Goal: Find contact information

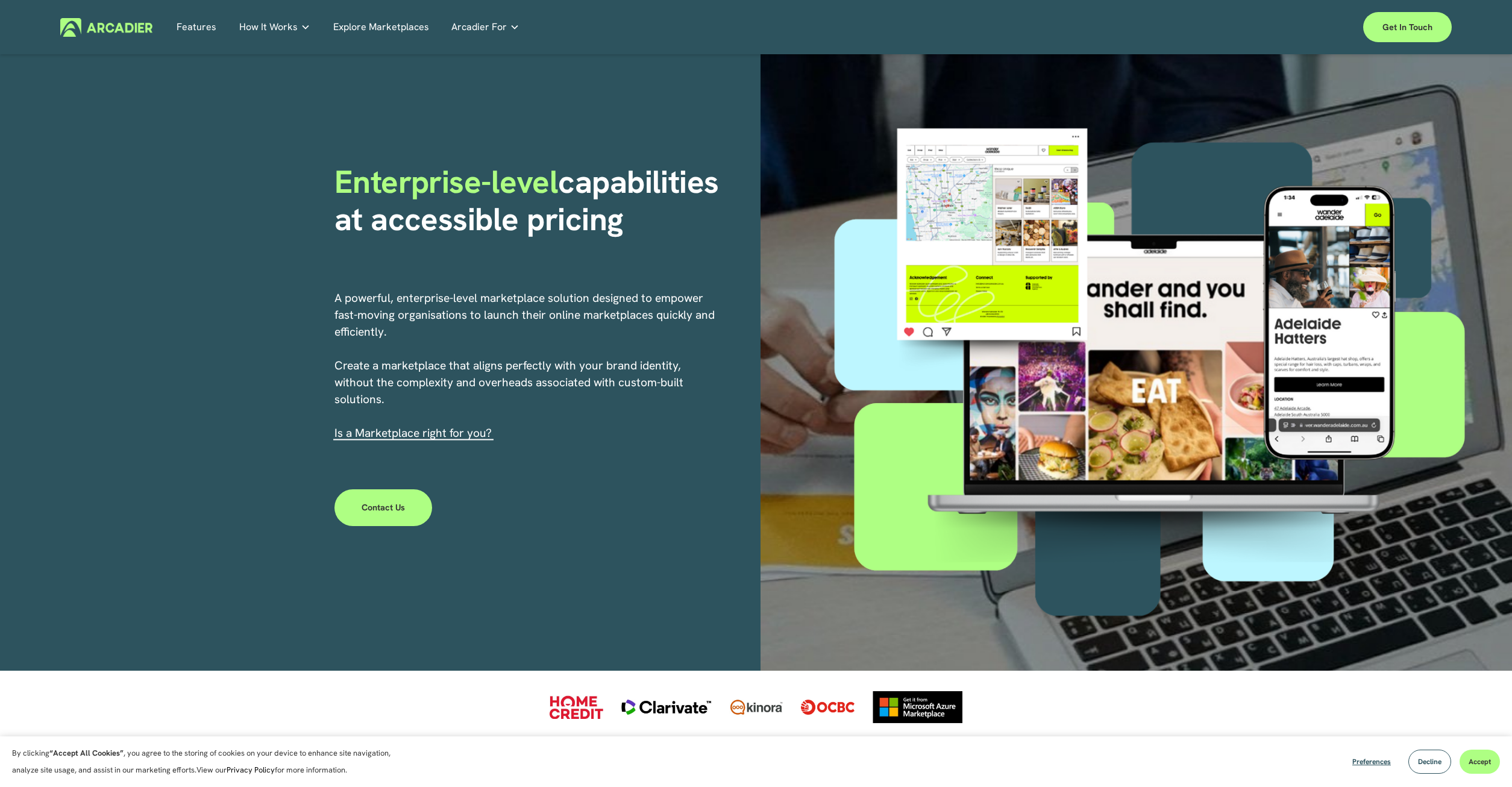
click at [397, 436] on link "s a Marketplace right for you?" at bounding box center [415, 433] width 154 height 15
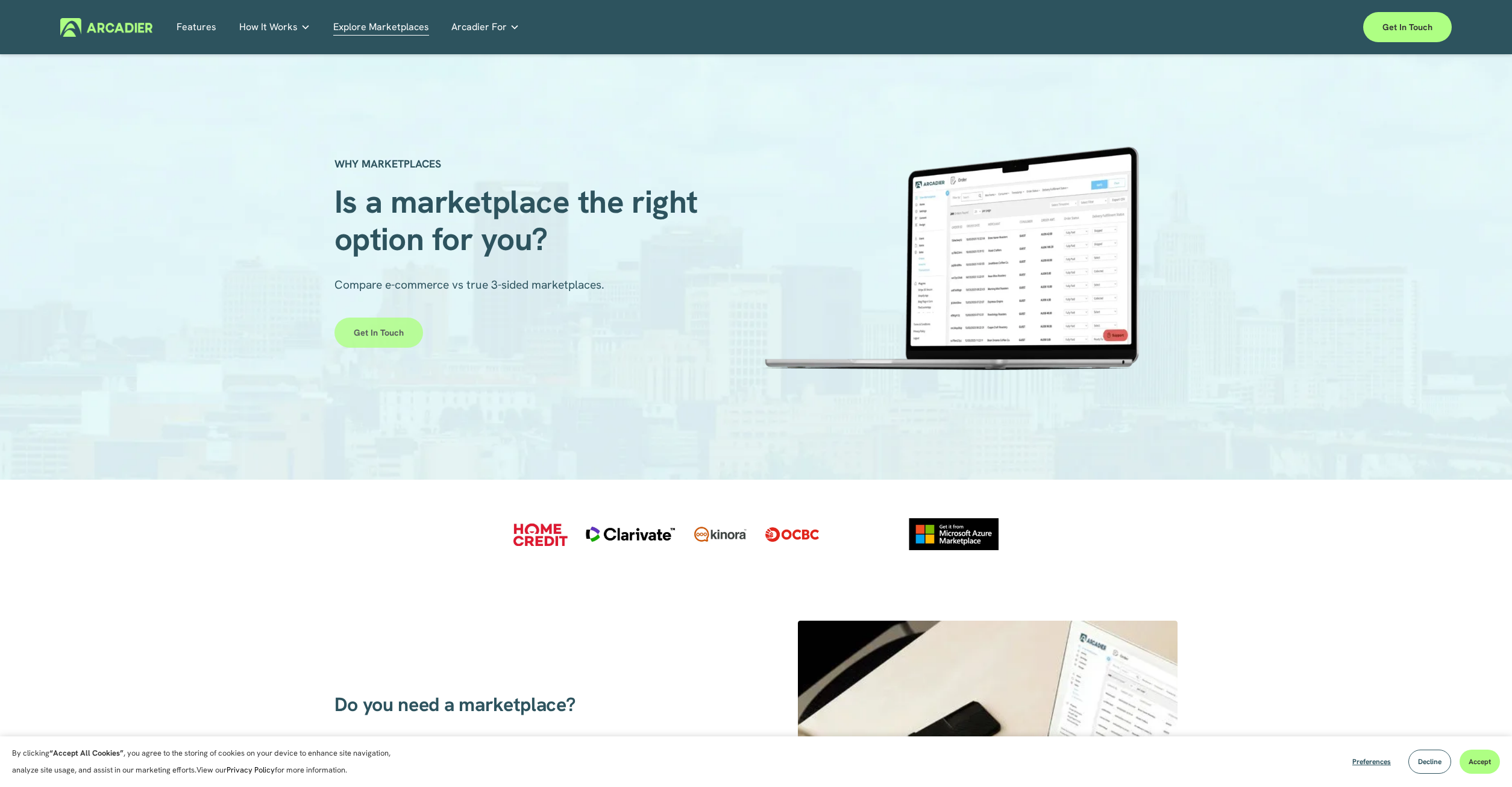
click at [380, 331] on link "Get in touch" at bounding box center [379, 333] width 89 height 30
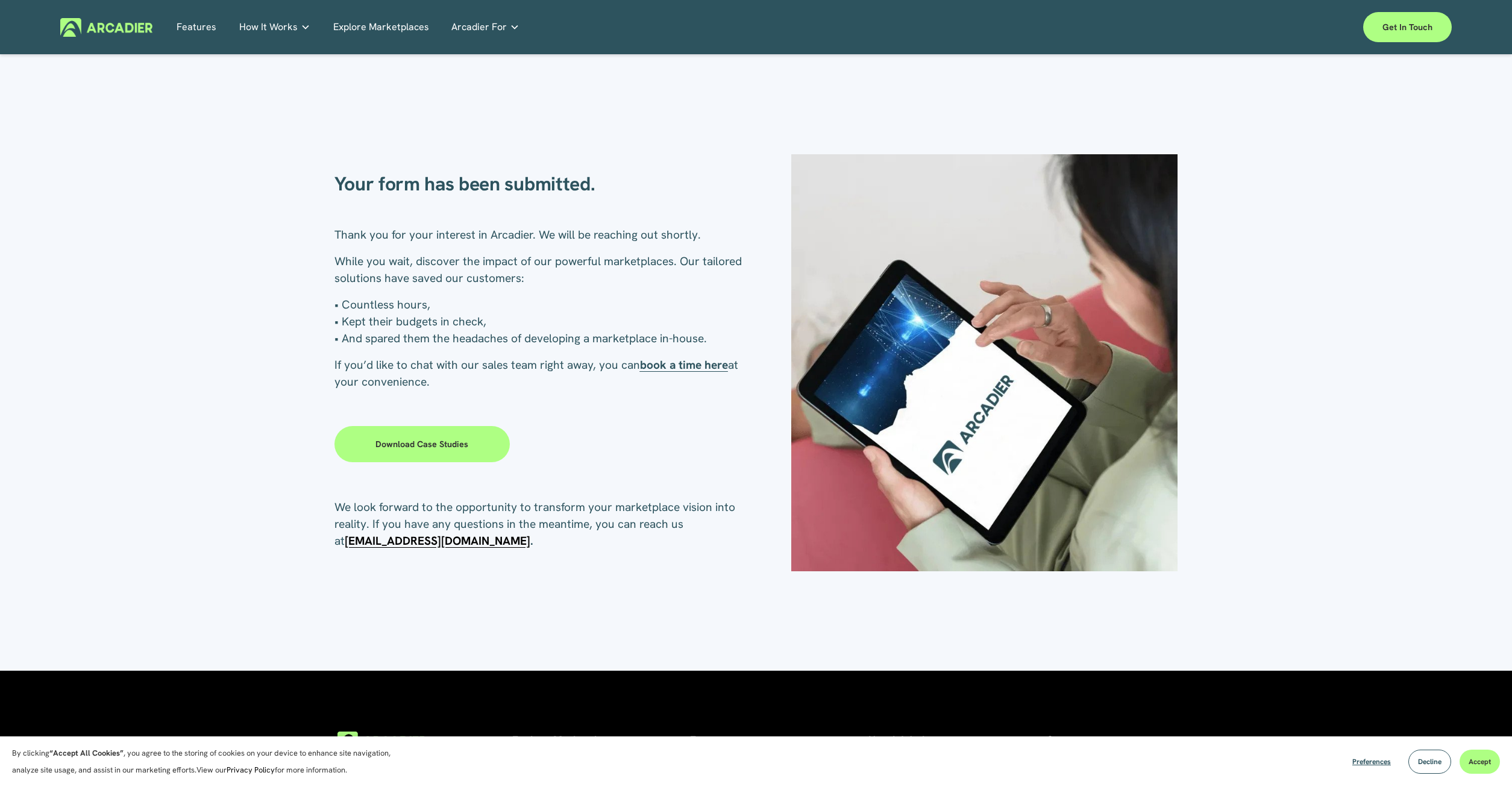
click at [113, 22] on img at bounding box center [107, 27] width 92 height 19
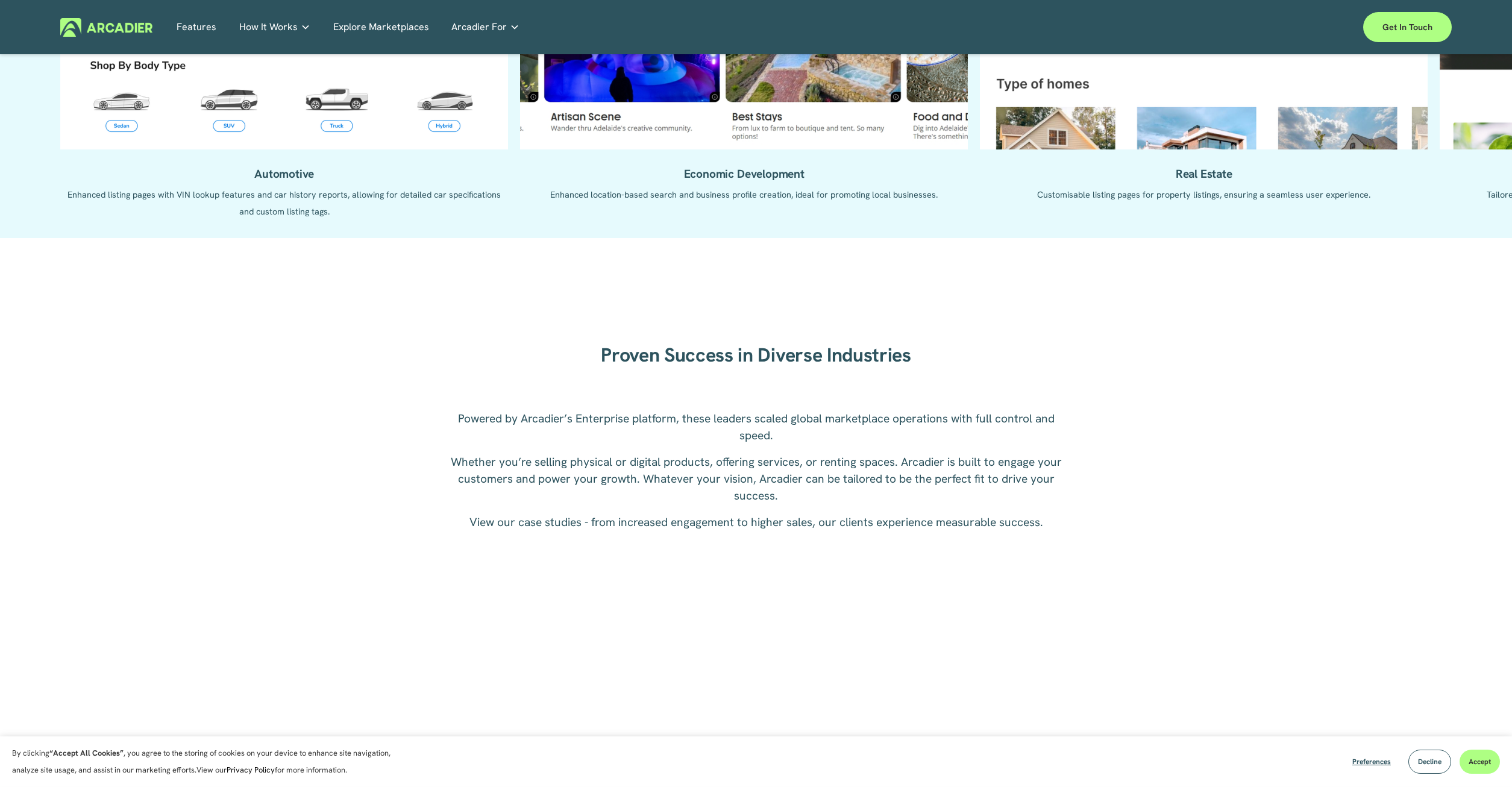
scroll to position [1721, 0]
